Goal: Task Accomplishment & Management: Manage account settings

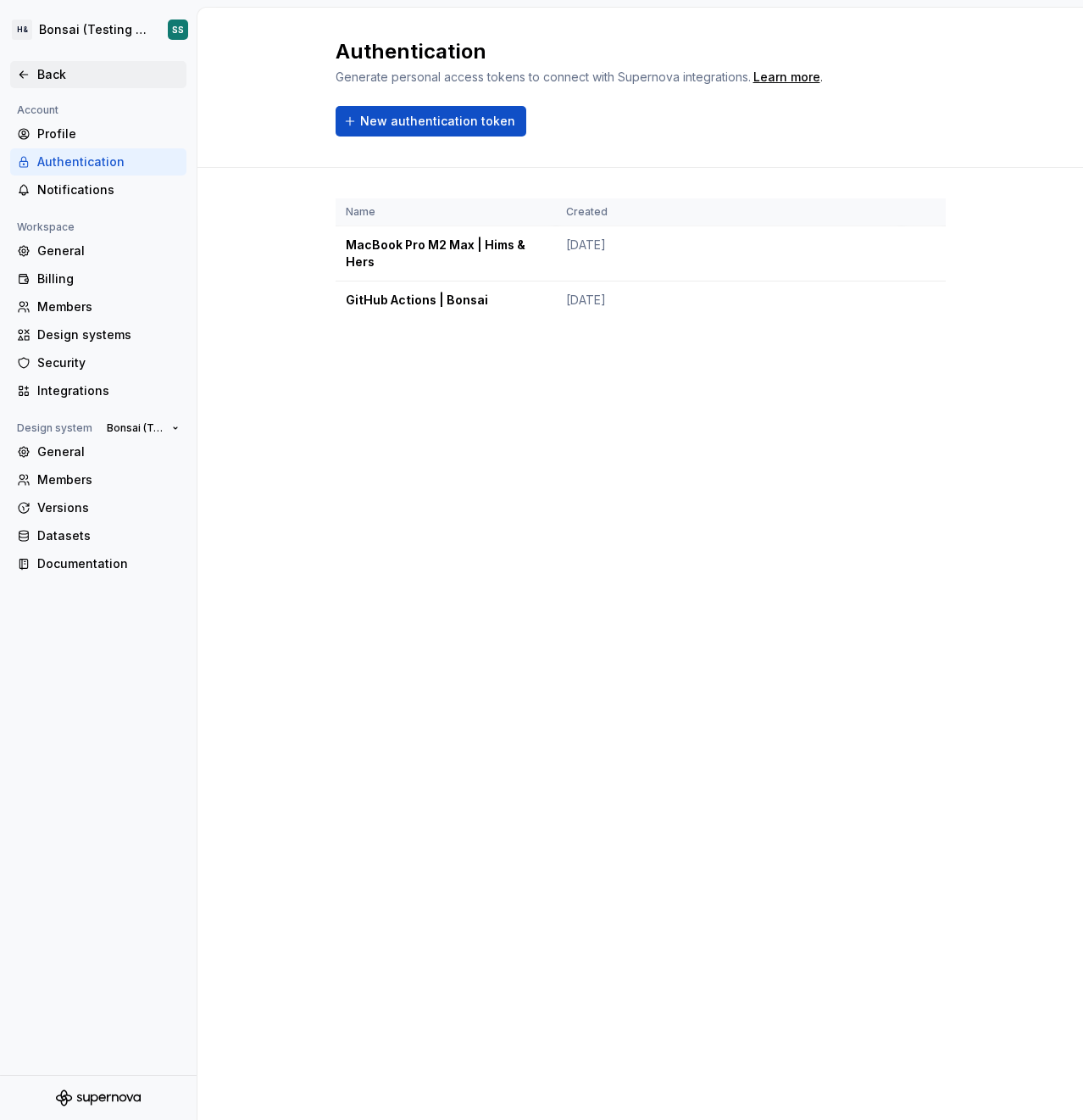
click at [41, 74] on div "Back" at bounding box center [109, 74] width 142 height 17
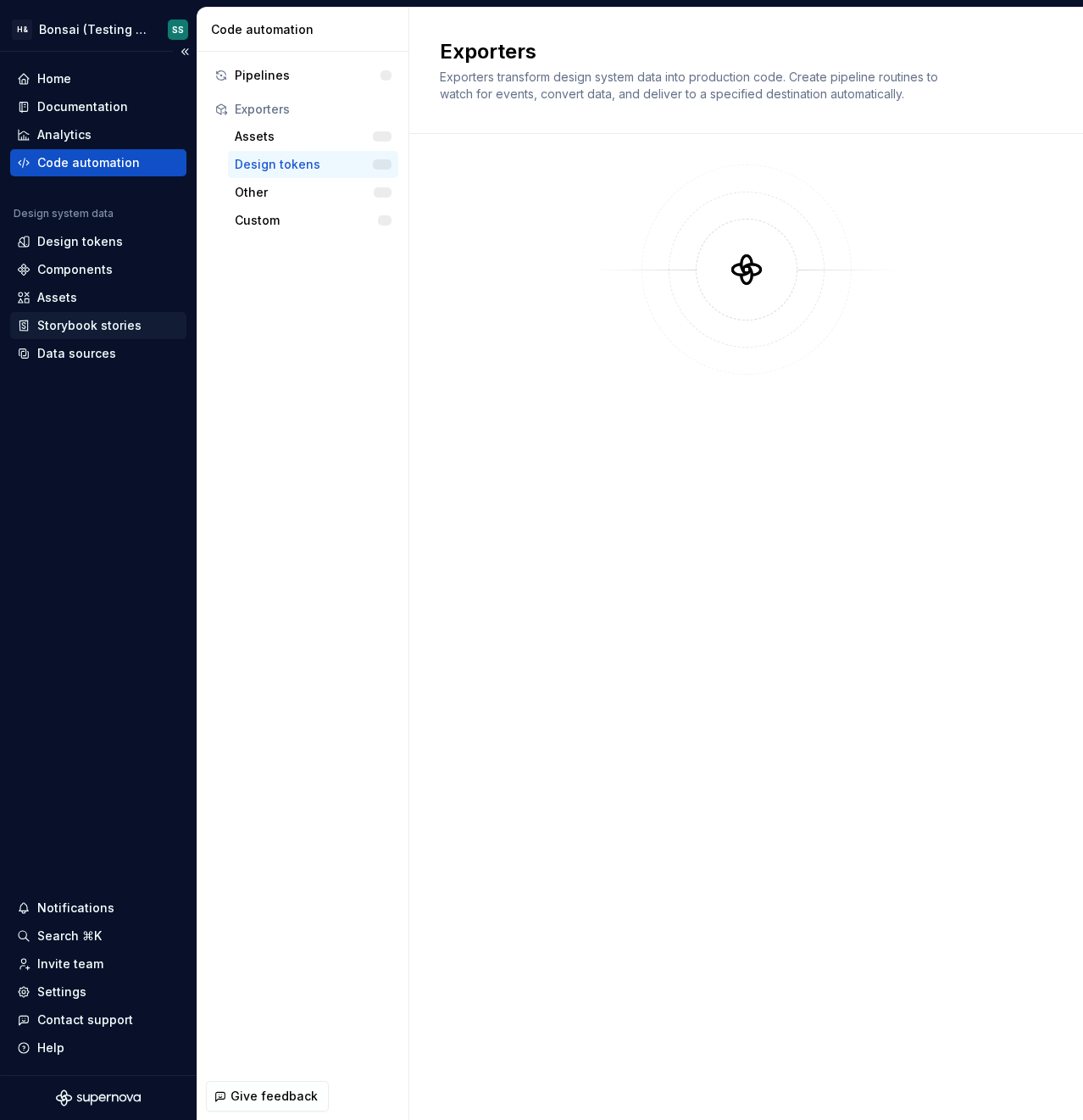
click at [71, 332] on div "Storybook stories" at bounding box center [90, 325] width 105 height 17
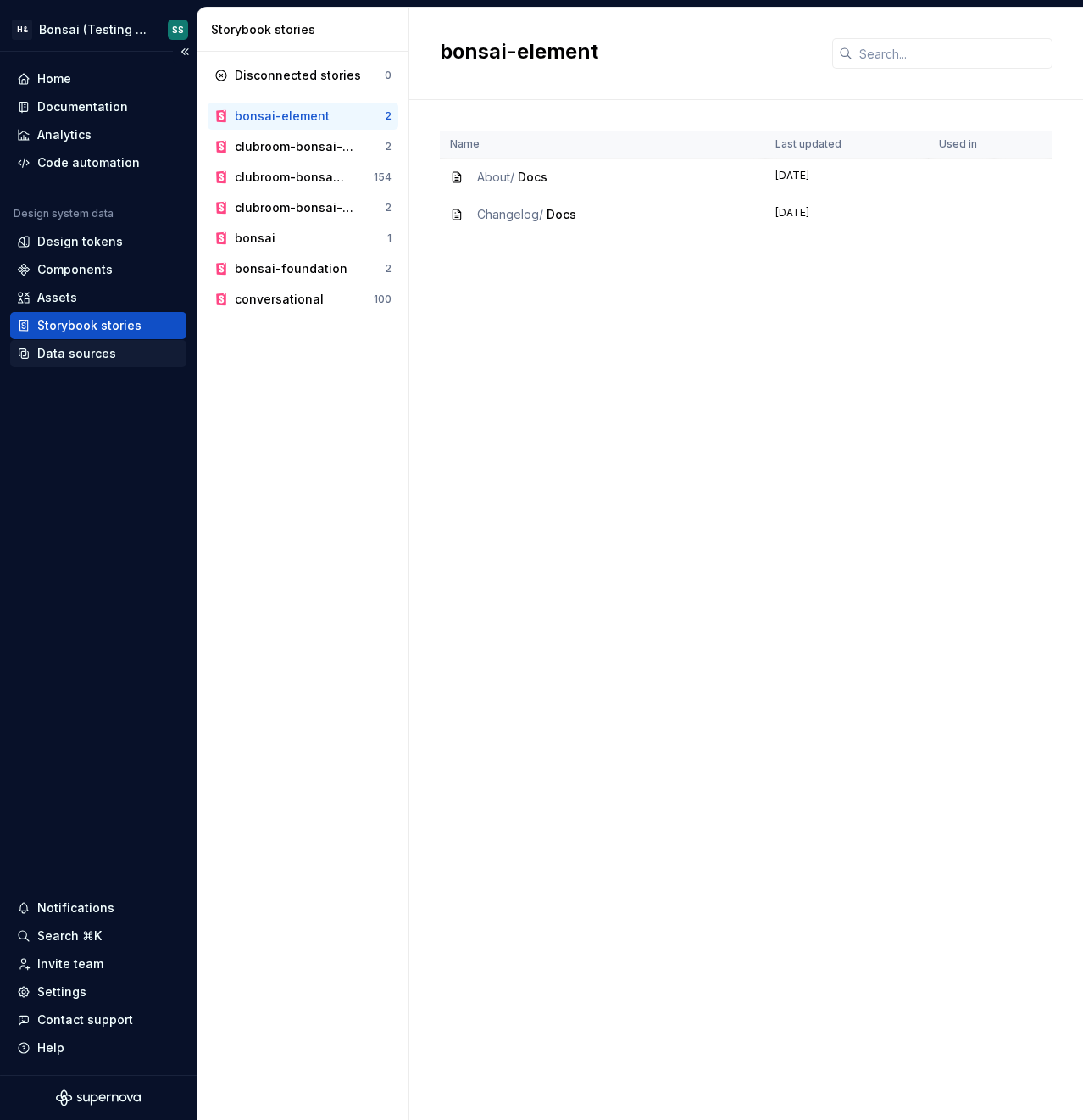
click at [61, 357] on div "Data sources" at bounding box center [77, 354] width 79 height 17
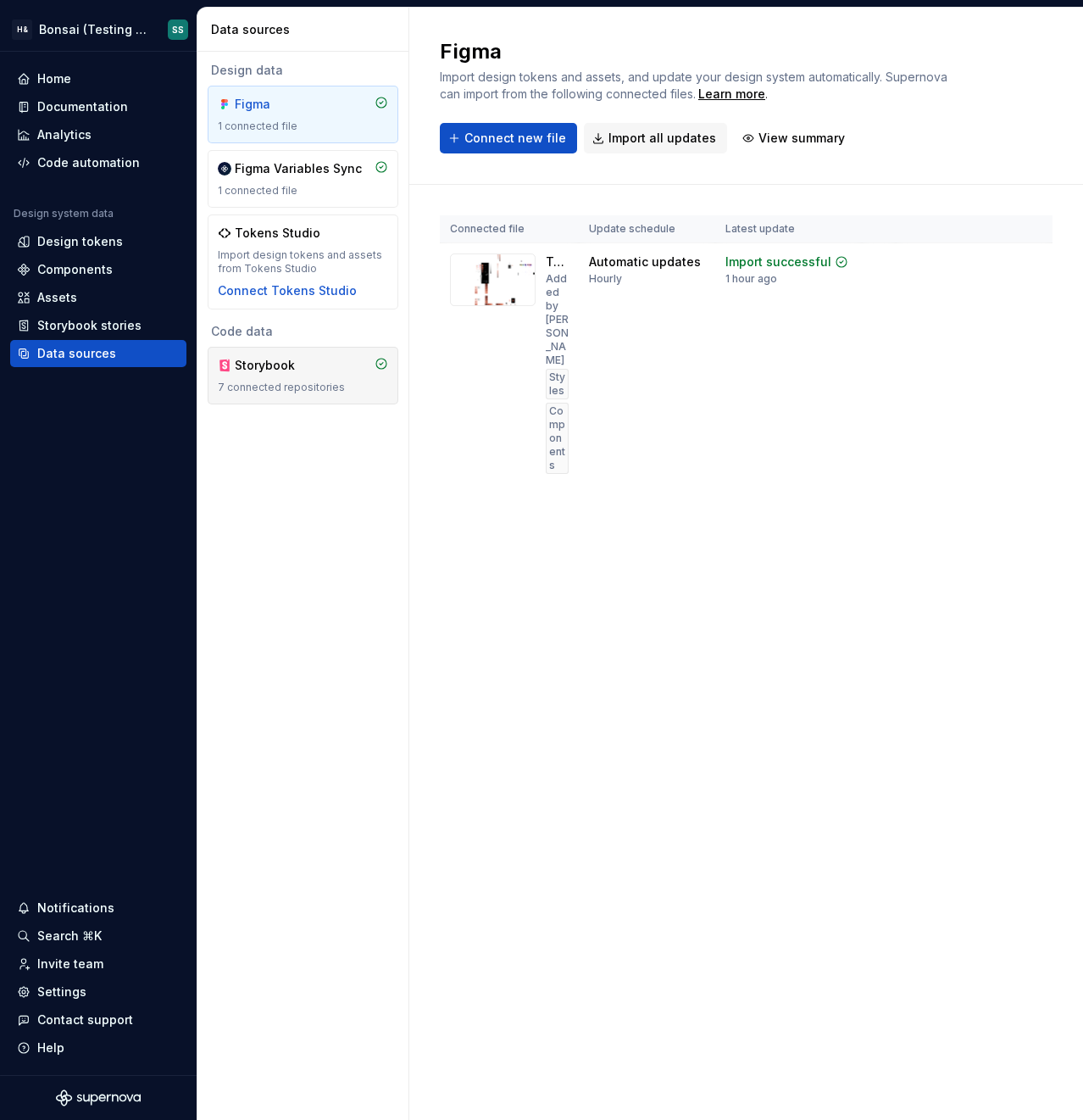
click at [308, 388] on div "7 connected repositories" at bounding box center [303, 388] width 171 height 14
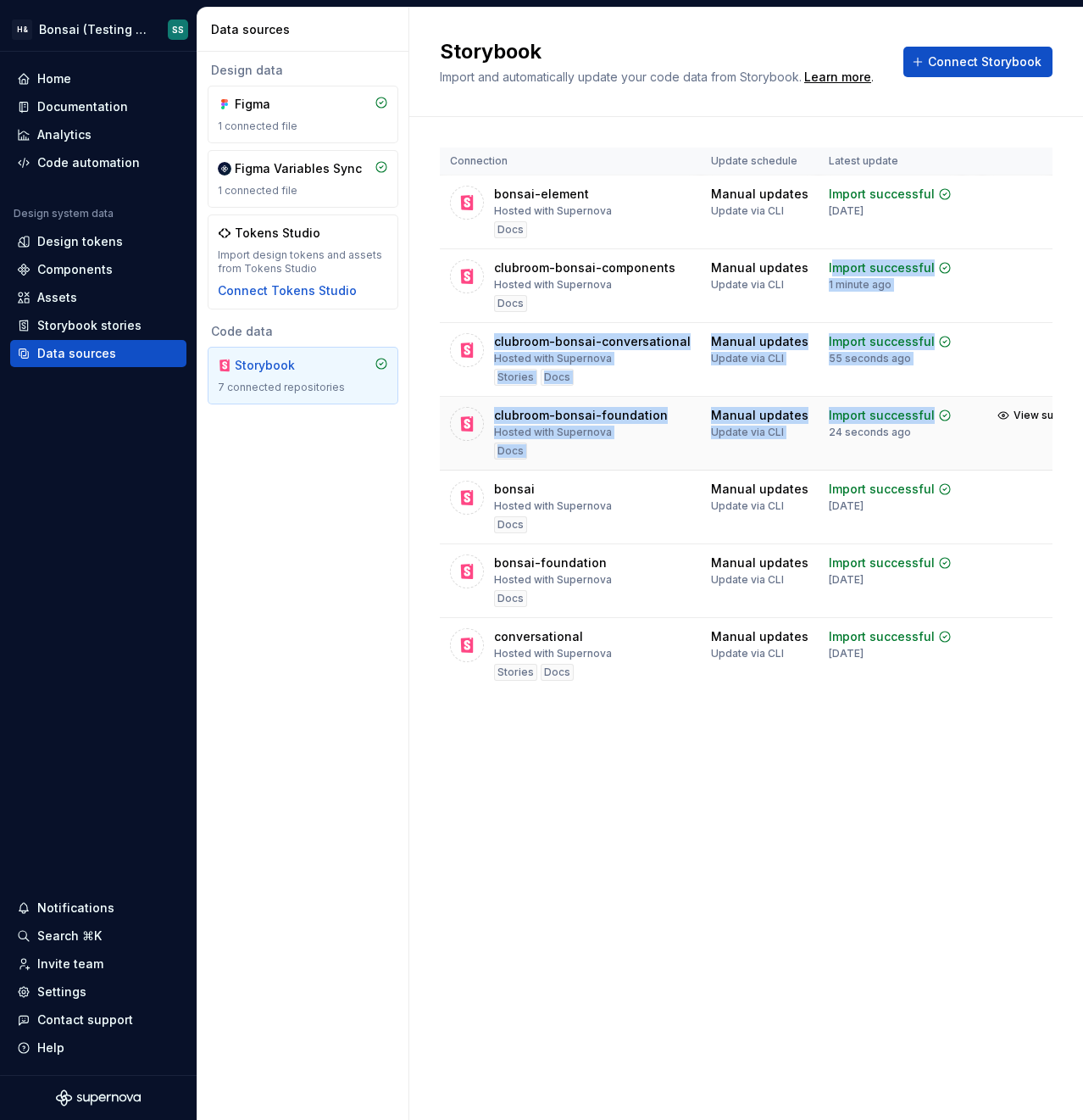
drag, startPoint x: 819, startPoint y: 264, endPoint x: 903, endPoint y: 431, distance: 186.9
click at [903, 431] on tbody "bonsai-element Hosted with Supernova Docs Manual updates Update via CLI Import …" at bounding box center [789, 434] width 697 height 517
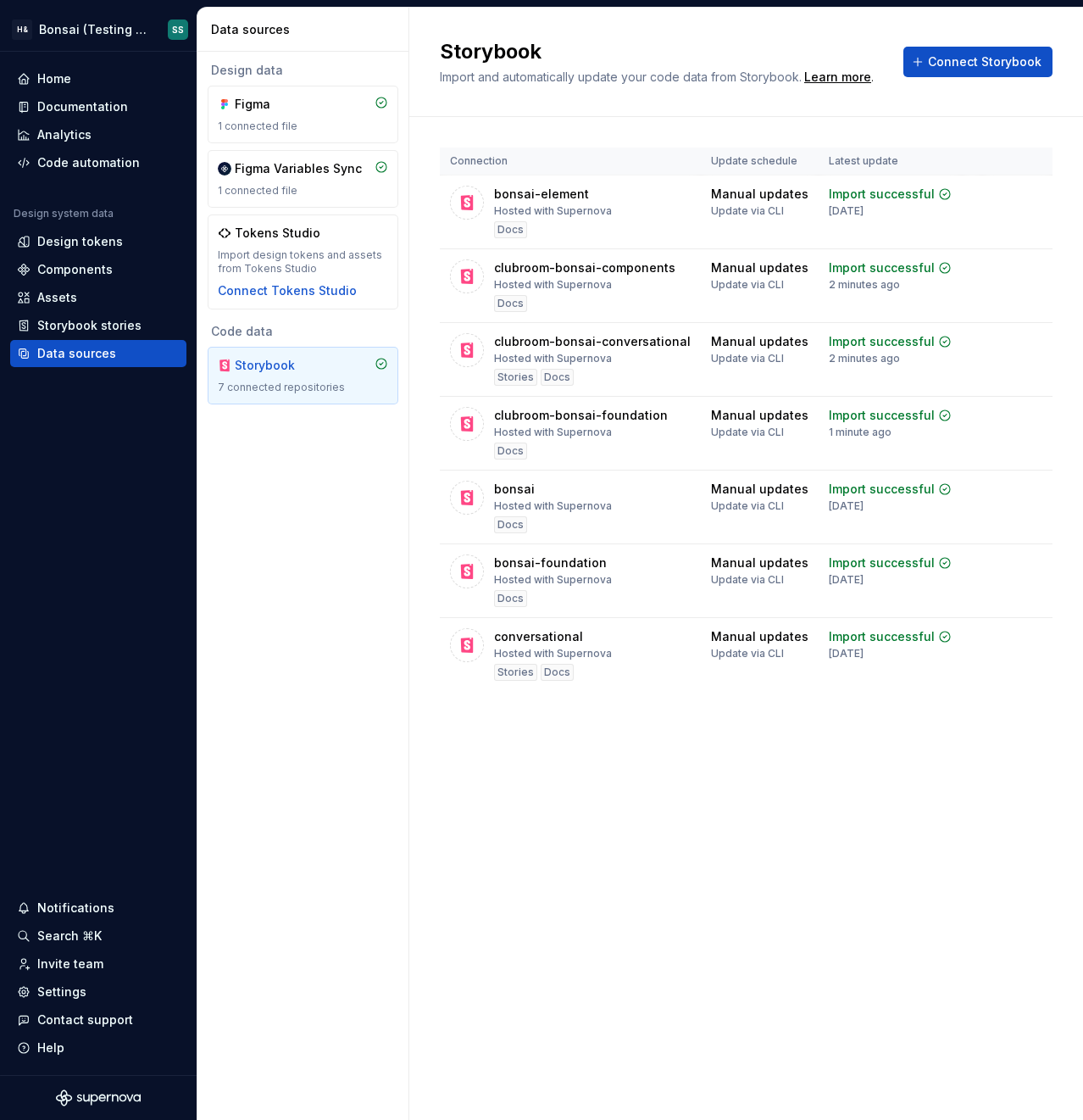
click at [356, 530] on div "Design data Figma 1 connected file Figma Variables Sync 1 connected file Tokens…" at bounding box center [303, 586] width 211 height 1069
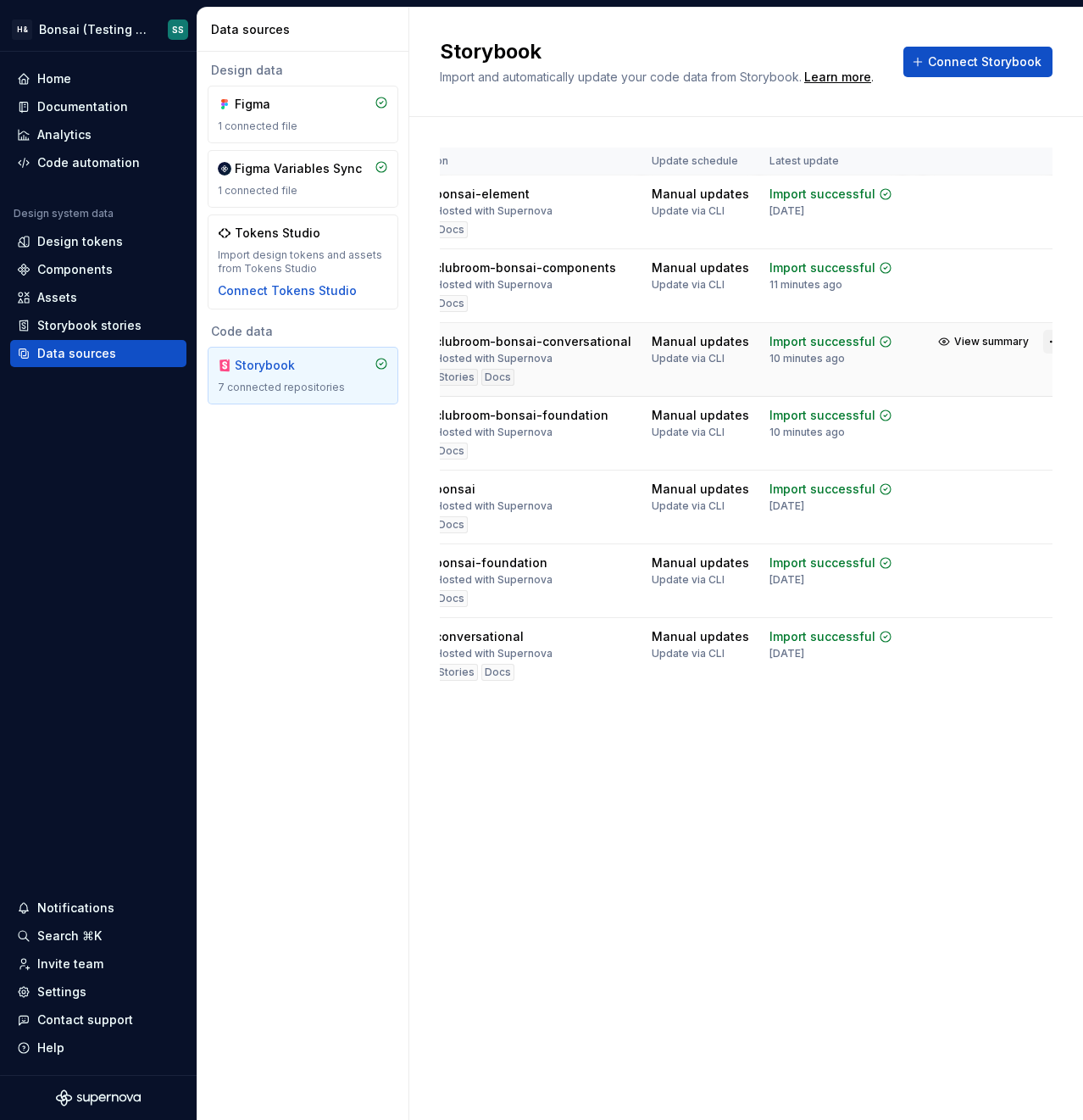
click at [1035, 346] on html "H& Bonsai (Testing Bonsai: Foundation tokens) SS Home Documentation Analytics C…" at bounding box center [541, 560] width 1083 height 1120
click at [961, 440] on div "Remove connection" at bounding box center [971, 437] width 127 height 17
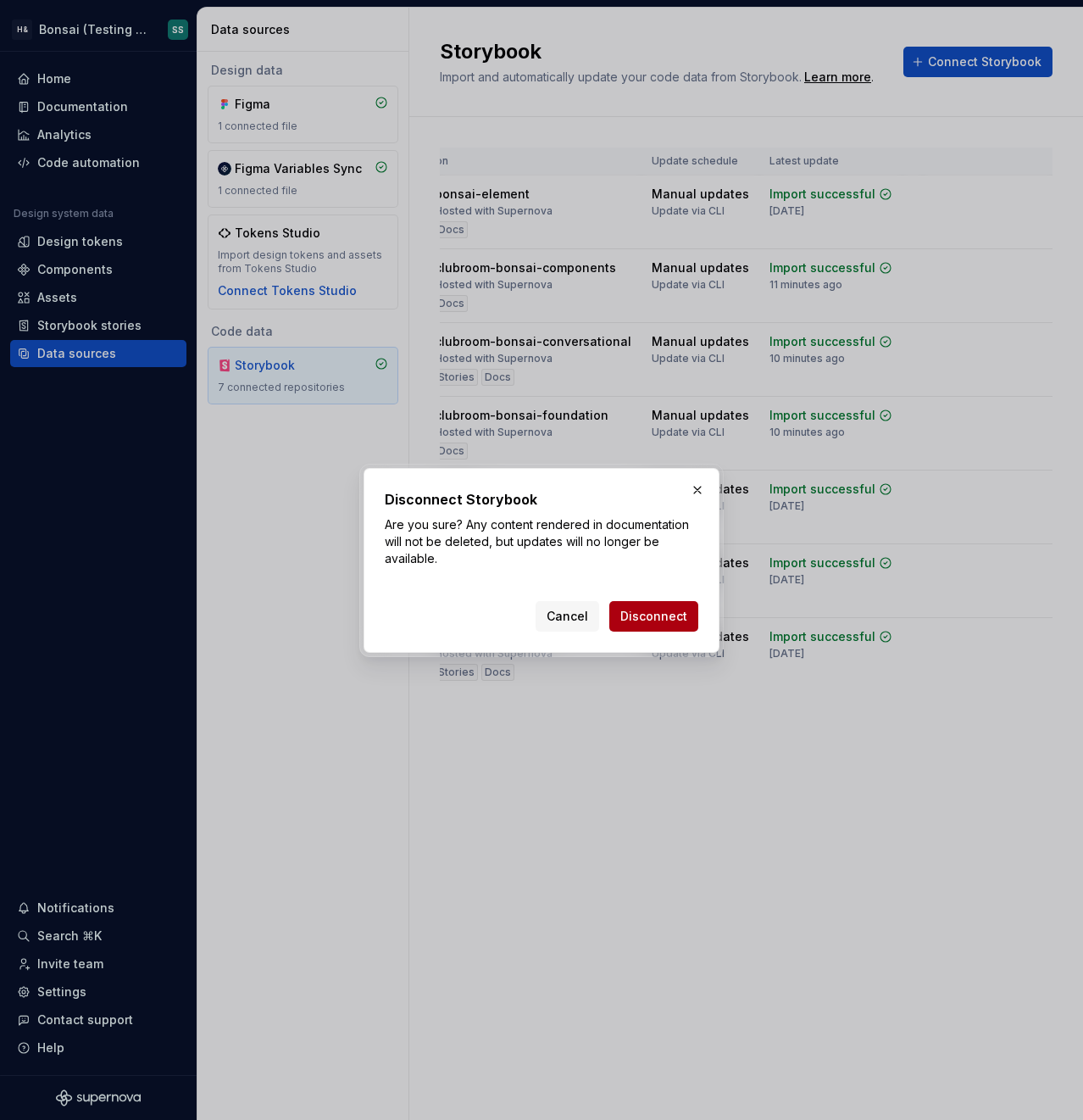
click at [655, 621] on span "Disconnect" at bounding box center [655, 616] width 67 height 17
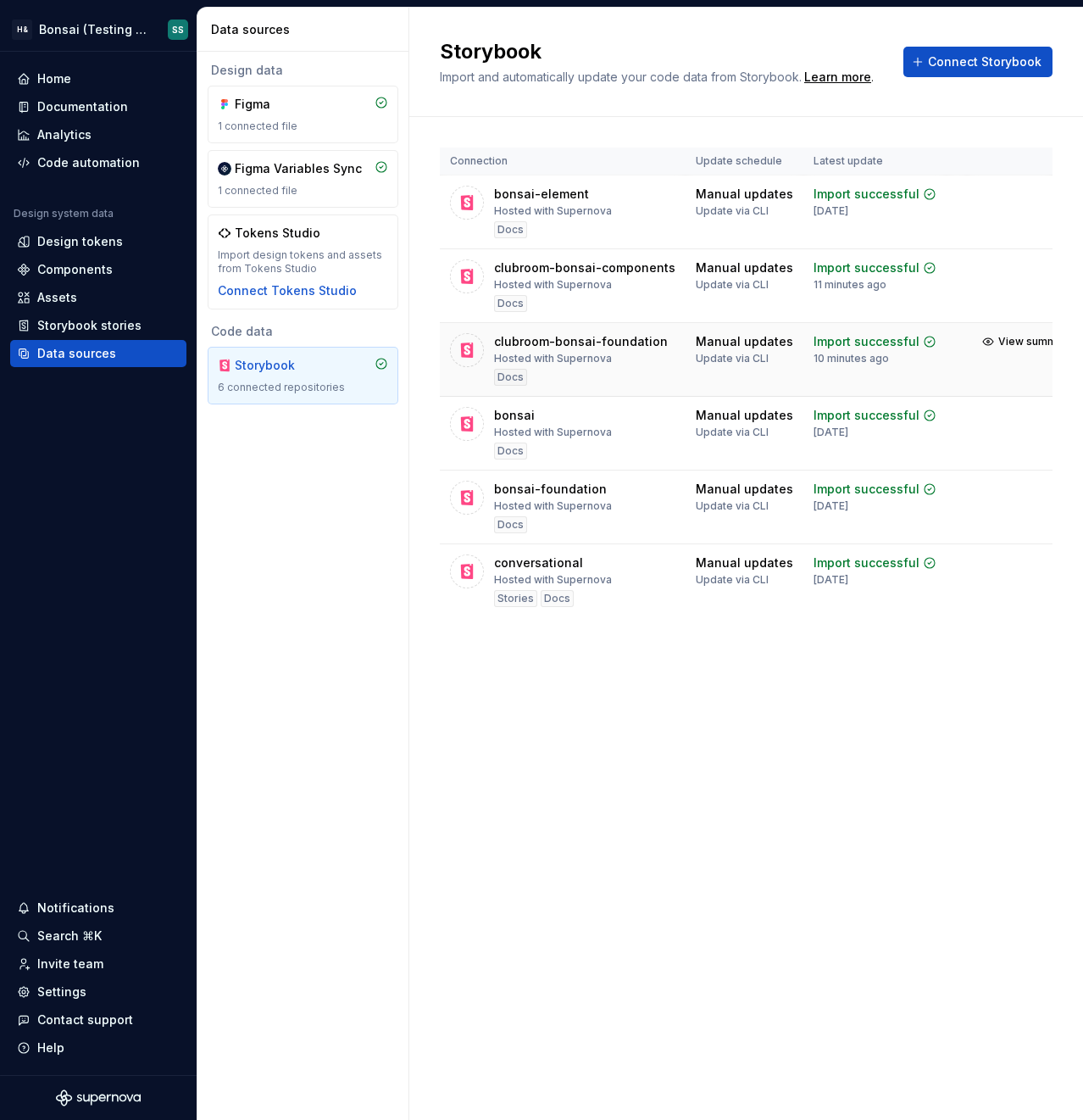
scroll to position [0, 46]
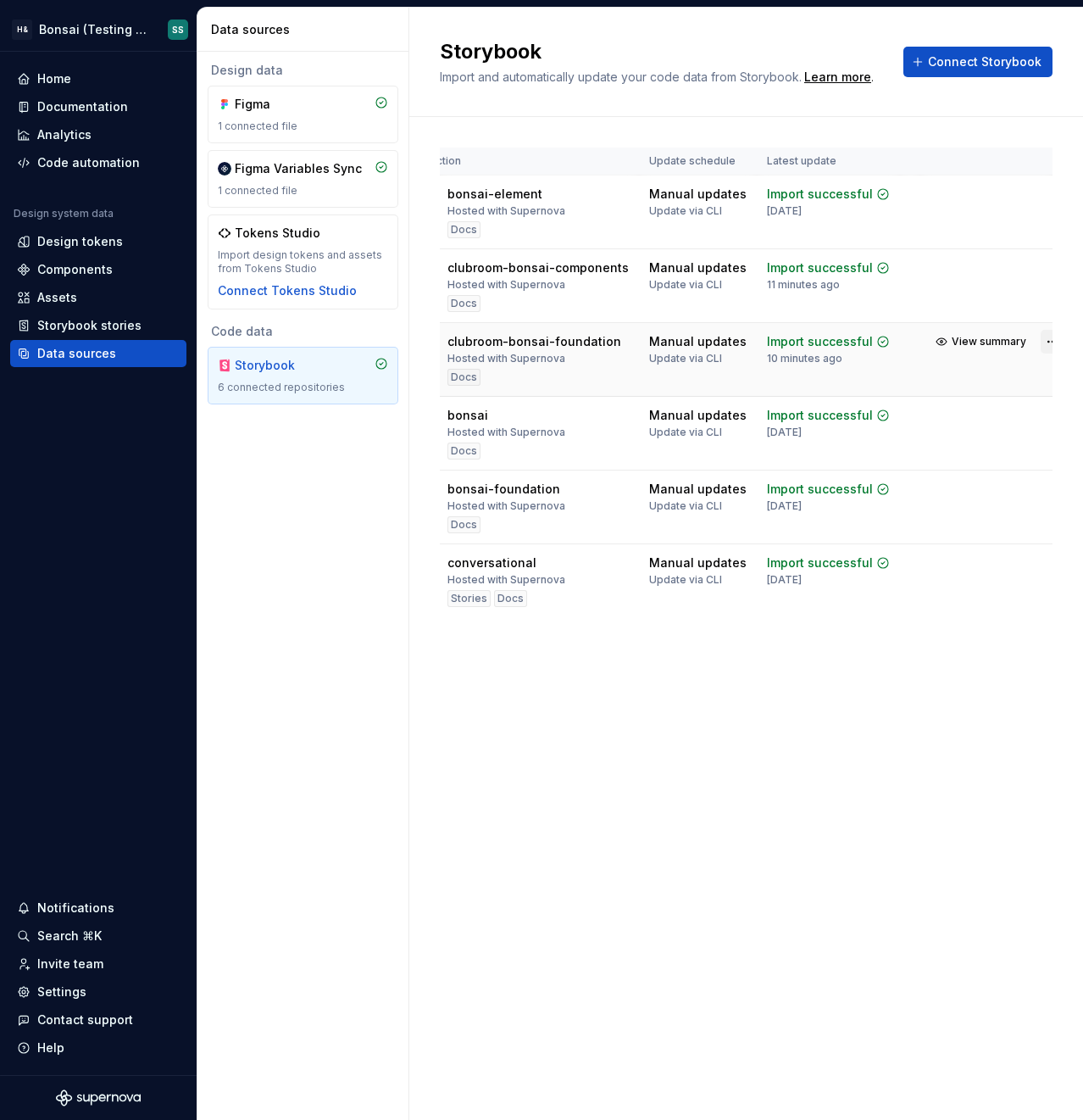
click at [1034, 339] on html "H& Bonsai (Testing Bonsai: Foundation tokens) SS Home Documentation Analytics C…" at bounding box center [541, 560] width 1083 height 1120
click at [958, 433] on div "Remove connection" at bounding box center [971, 437] width 127 height 17
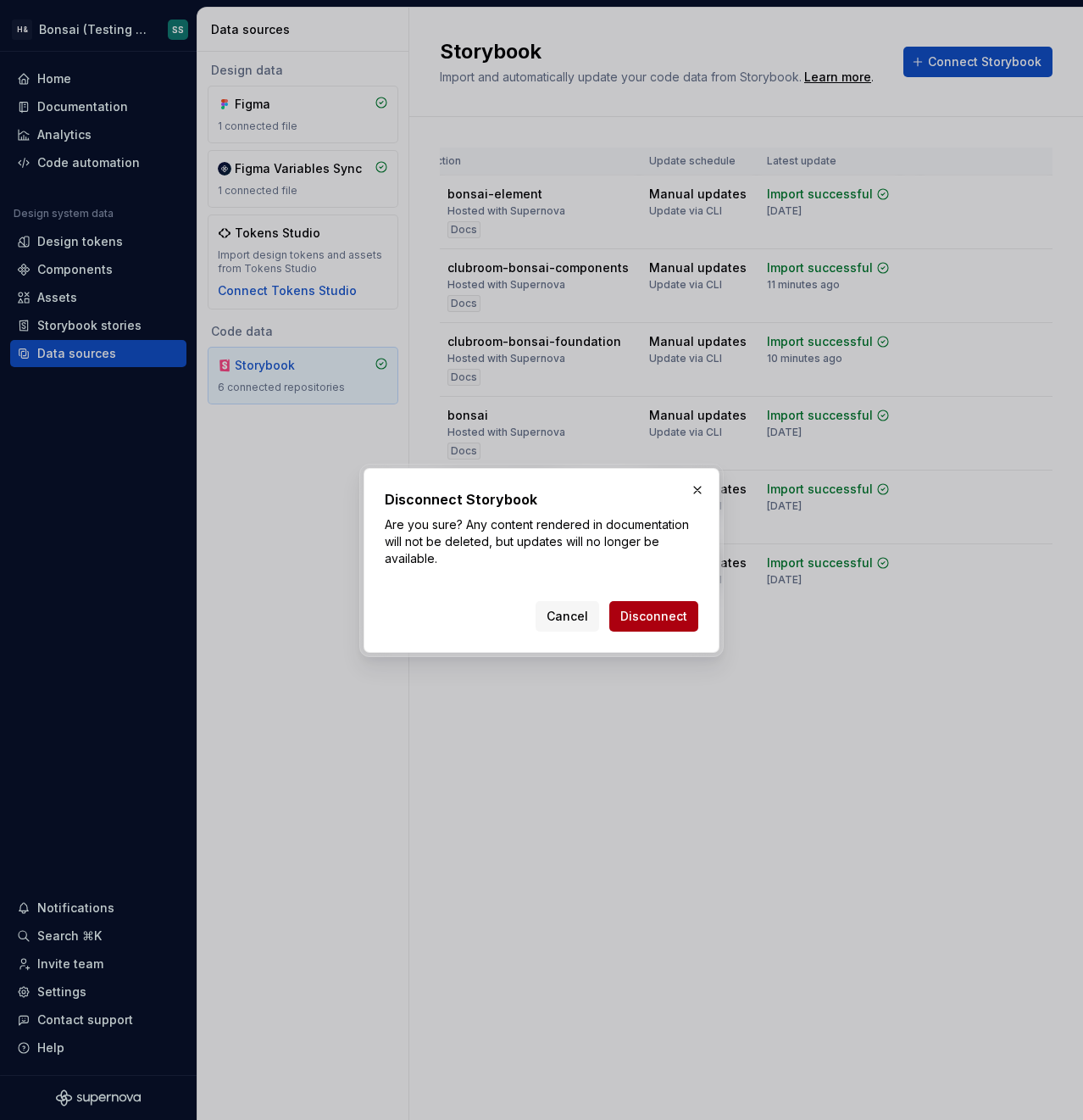
click at [658, 609] on span "Disconnect" at bounding box center [655, 616] width 67 height 17
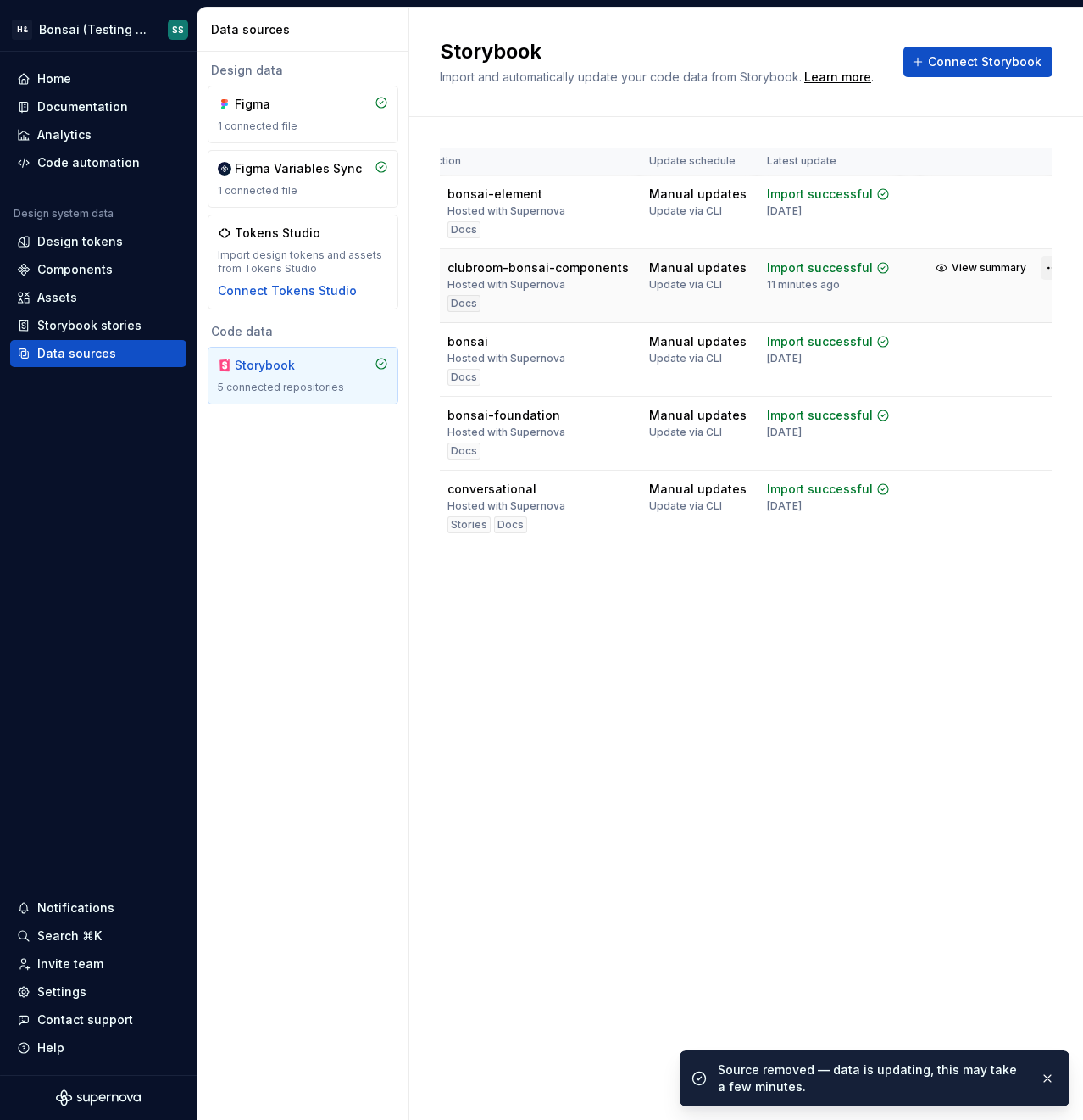
click at [1033, 265] on html "H& Bonsai (Testing Bonsai: Foundation tokens) SS Home Documentation Analytics C…" at bounding box center [541, 560] width 1083 height 1120
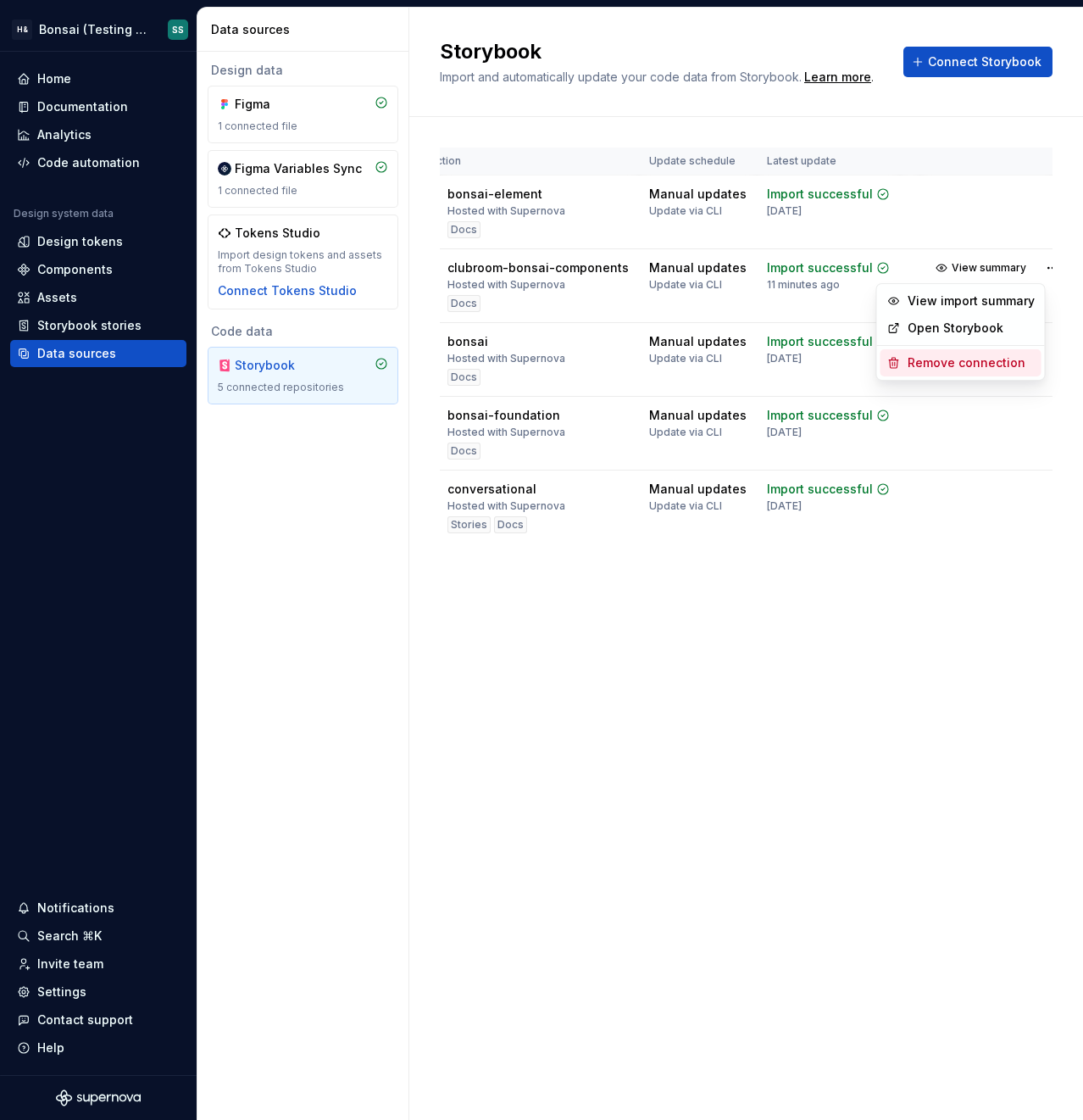
click at [964, 367] on div "Remove connection" at bounding box center [971, 362] width 127 height 17
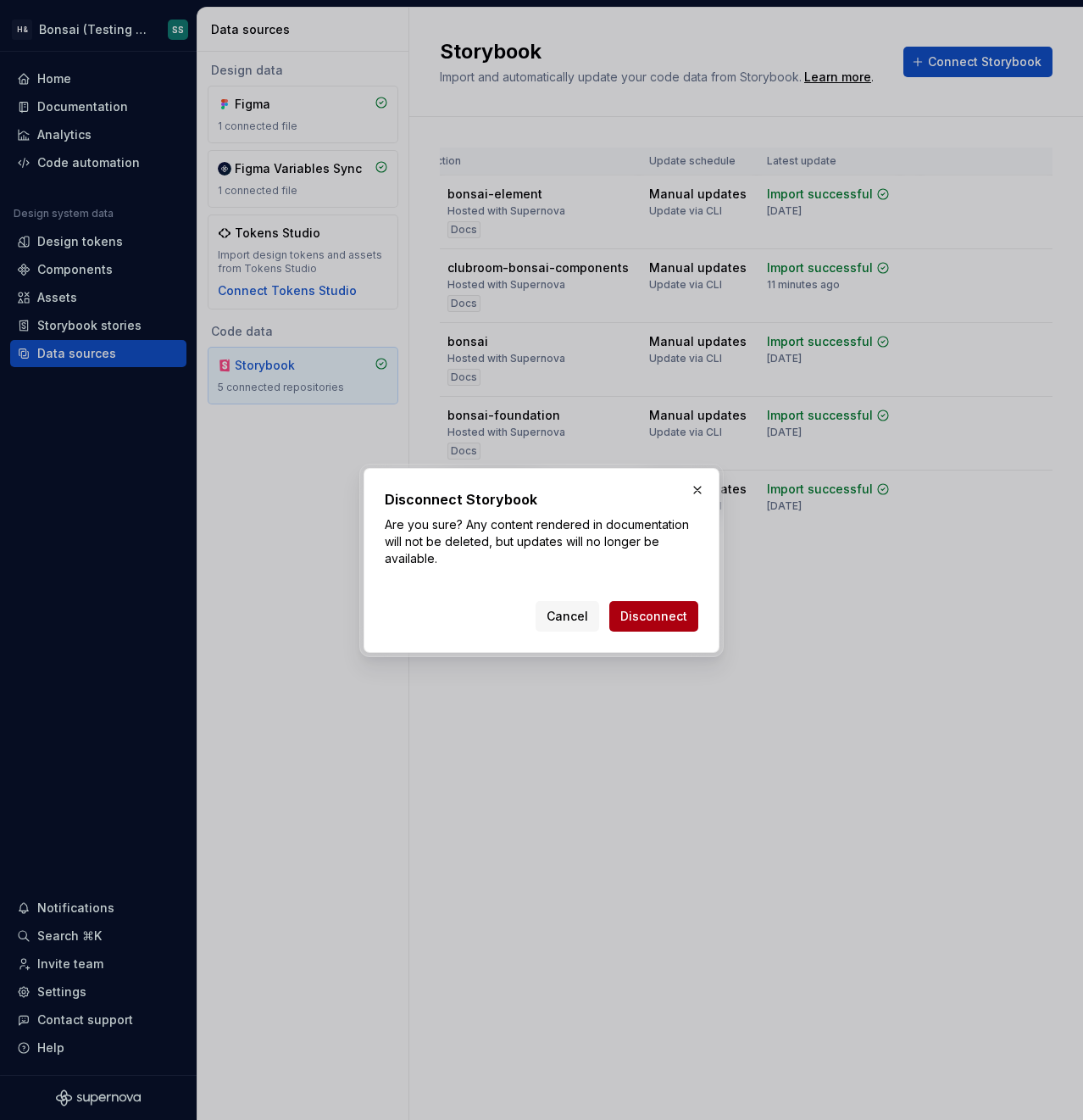
click at [665, 616] on span "Disconnect" at bounding box center [655, 616] width 67 height 17
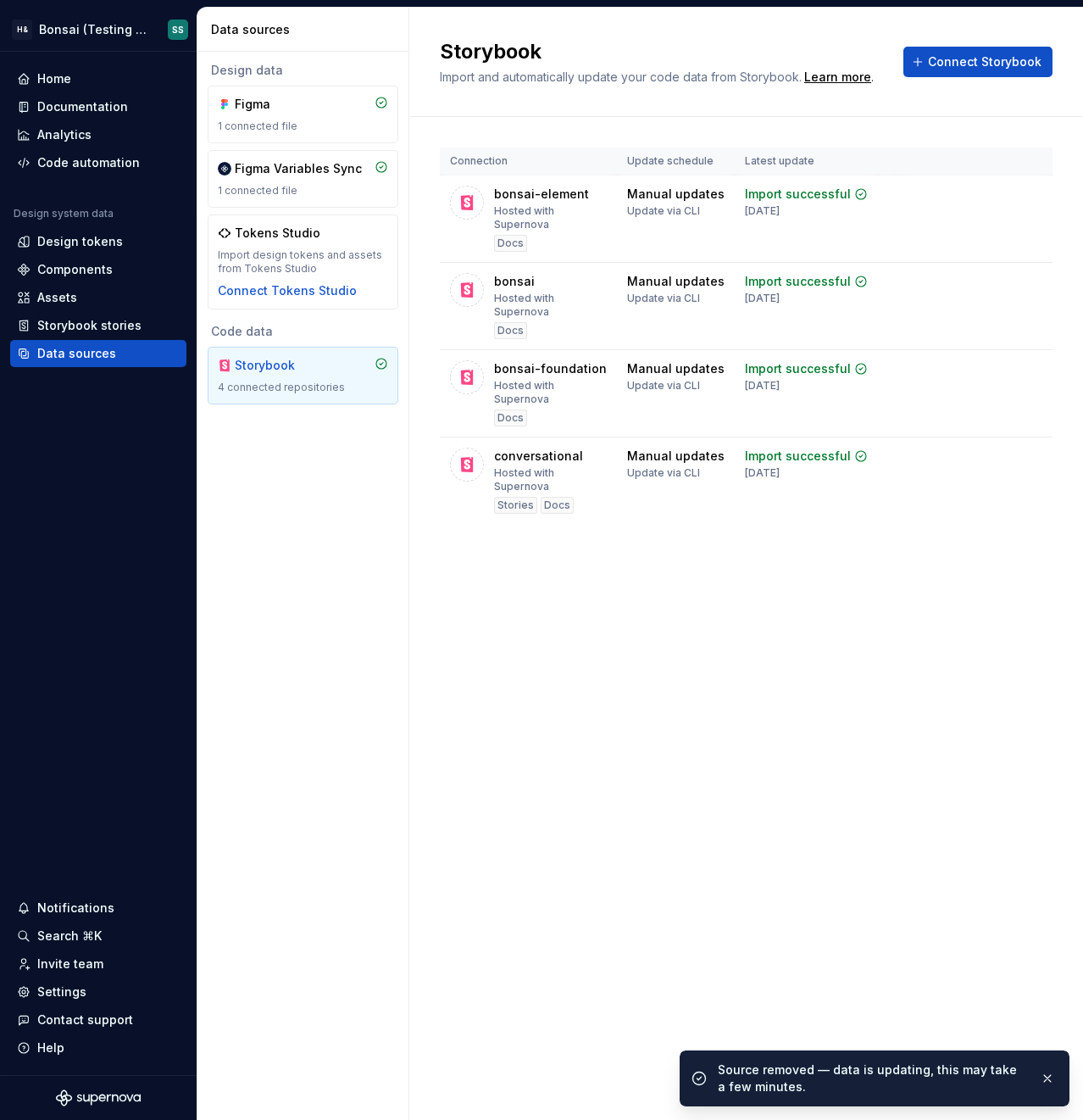
scroll to position [0, 0]
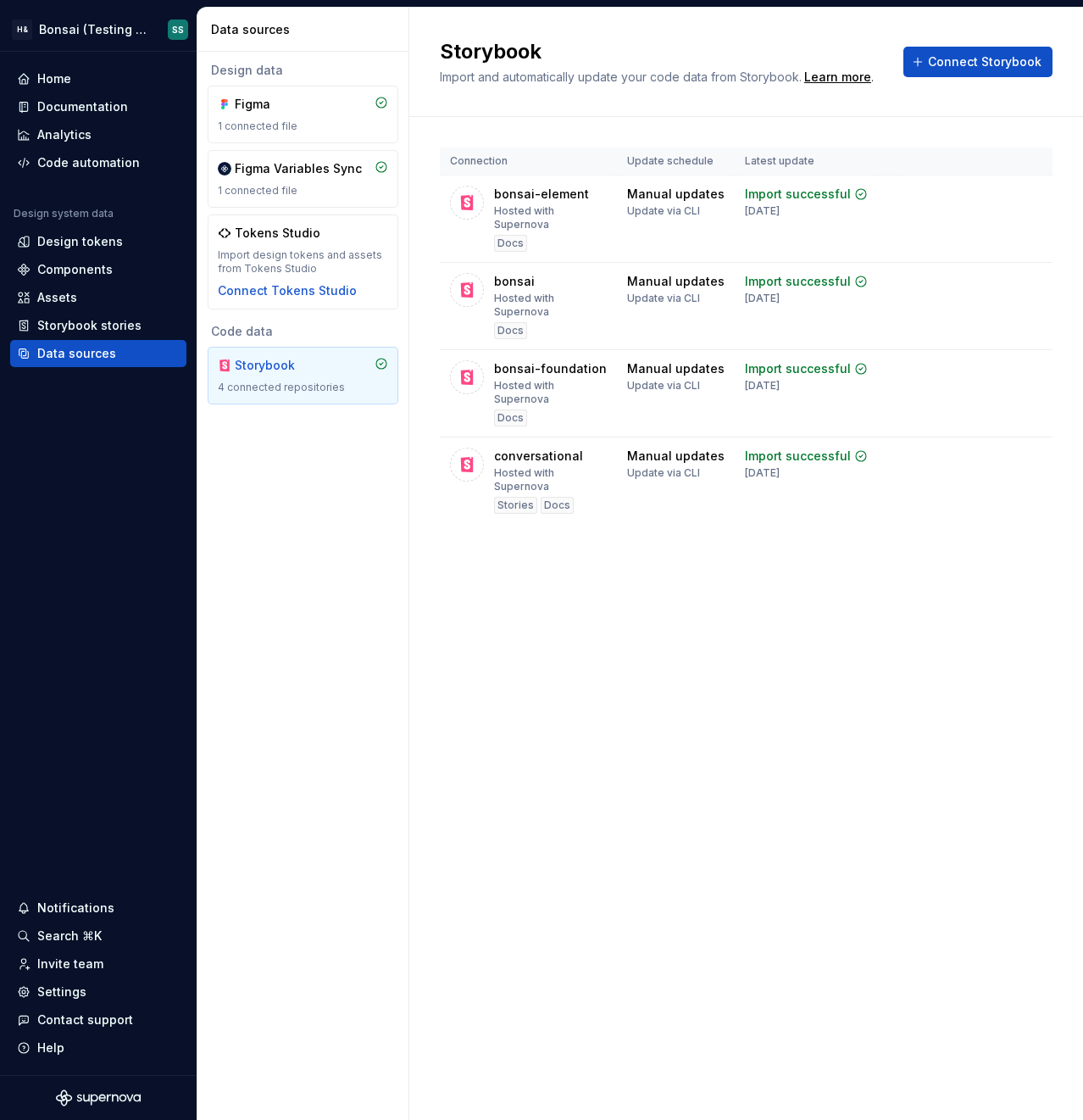
click at [341, 657] on div "Design data Figma 1 connected file Figma Variables Sync 1 connected file Tokens…" at bounding box center [303, 586] width 211 height 1069
